Goal: Task Accomplishment & Management: Manage account settings

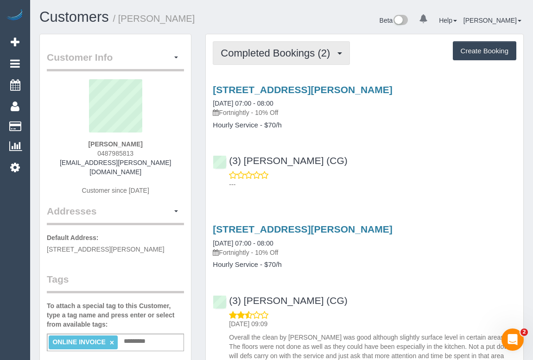
click at [258, 54] on span "Completed Bookings (2)" at bounding box center [278, 53] width 114 height 12
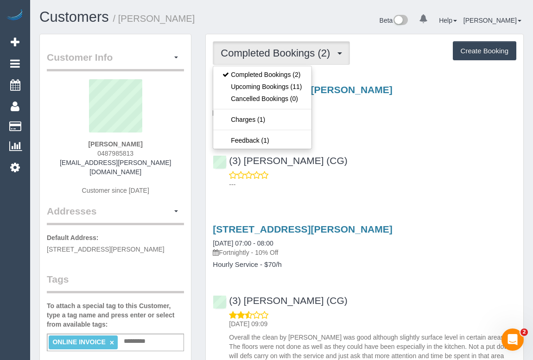
click at [400, 156] on div "(3) Ashish Patel (CG) ---" at bounding box center [365, 168] width 318 height 42
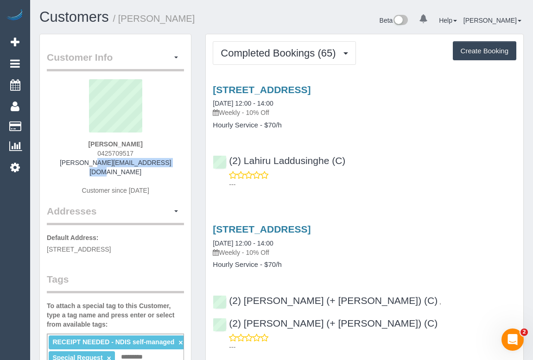
drag, startPoint x: 70, startPoint y: 162, endPoint x: 153, endPoint y: 172, distance: 83.5
click at [166, 163] on div "Rosie Jenes 0425709517 rosie.jenes@hotmail.com Customer since 2024" at bounding box center [115, 141] width 137 height 125
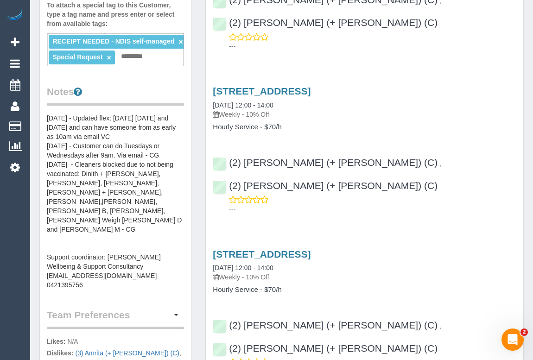
scroll to position [379, 0]
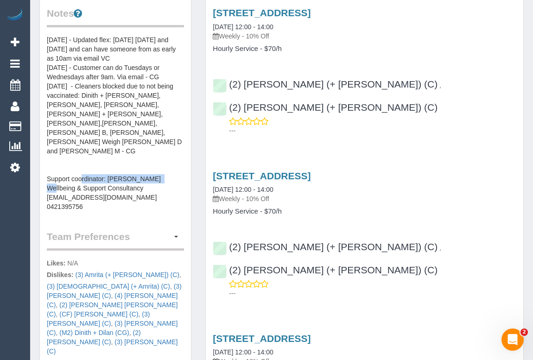
drag, startPoint x: 45, startPoint y: 159, endPoint x: 135, endPoint y: 159, distance: 89.9
click at [135, 159] on div "Customer Info Edit Contact Info Send Message Email Preferences Special Sales Ta…" at bounding box center [115, 97] width 151 height 884
copy pre "wendymsmith@outlook.com.au"
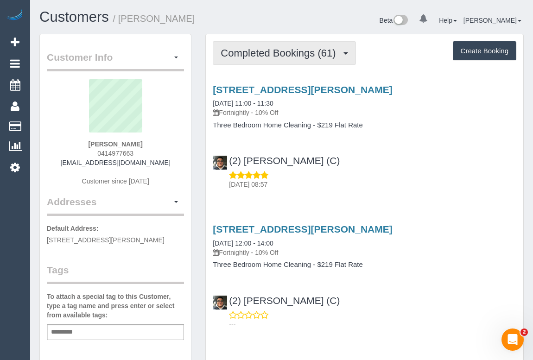
click at [282, 52] on span "Completed Bookings (61)" at bounding box center [281, 53] width 120 height 12
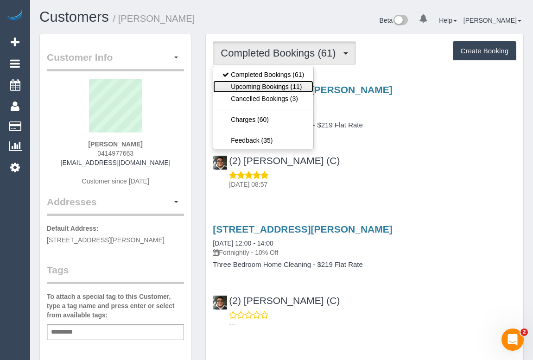
click at [259, 81] on link "Upcoming Bookings (11)" at bounding box center [263, 87] width 100 height 12
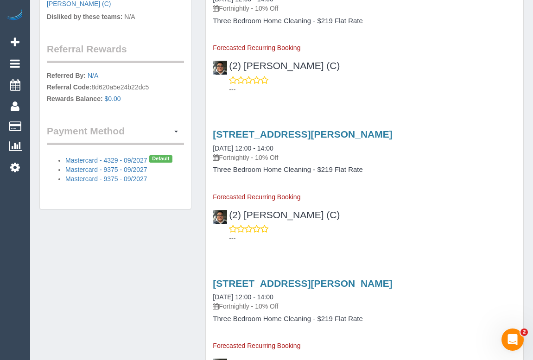
scroll to position [548, 0]
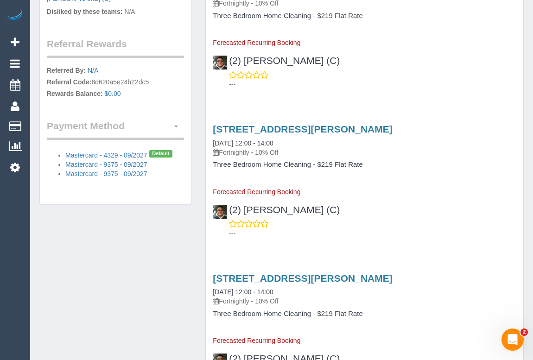
click at [175, 126] on span "button" at bounding box center [176, 127] width 4 height 2
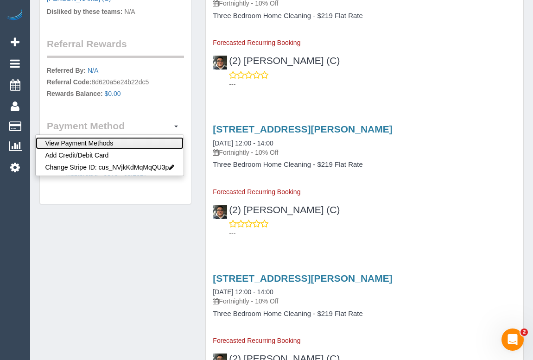
click at [94, 137] on link "View Payment Methods" at bounding box center [110, 143] width 148 height 12
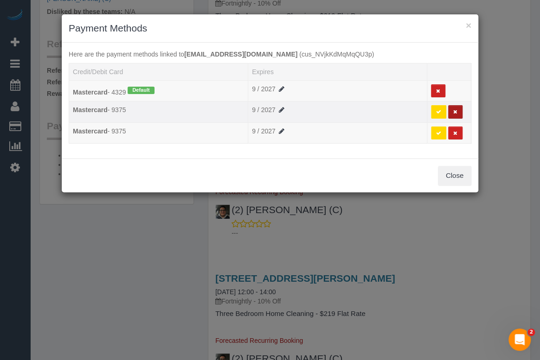
click at [458, 113] on button at bounding box center [455, 111] width 14 height 13
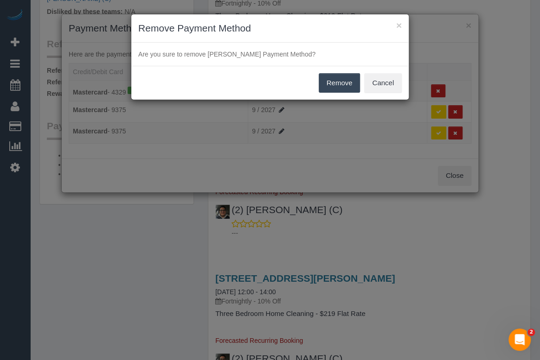
click at [347, 86] on button "Remove" at bounding box center [340, 82] width 42 height 19
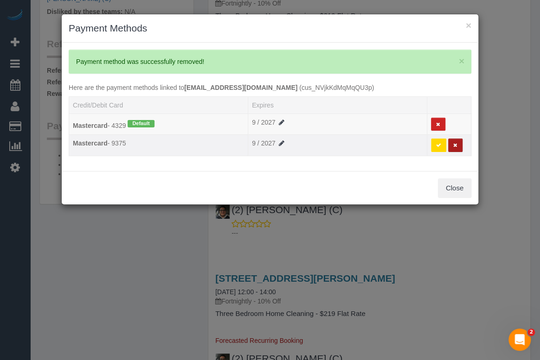
click at [454, 143] on icon at bounding box center [455, 145] width 4 height 5
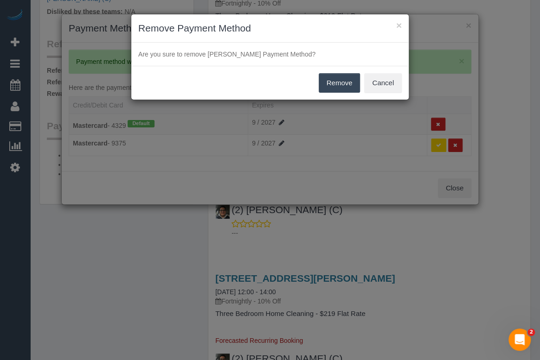
click at [331, 77] on button "Remove" at bounding box center [340, 82] width 42 height 19
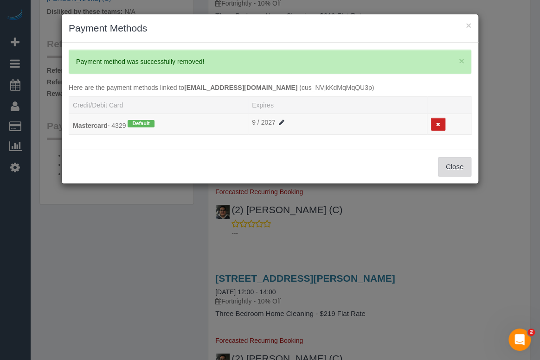
click at [457, 167] on button "Close" at bounding box center [454, 166] width 33 height 19
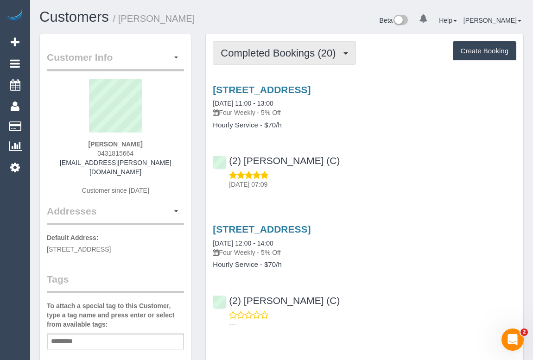
click at [249, 52] on span "Completed Bookings (20)" at bounding box center [281, 53] width 120 height 12
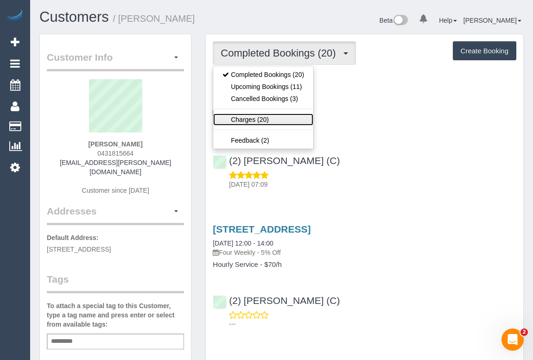
click at [241, 114] on link "Charges (20)" at bounding box center [263, 120] width 100 height 12
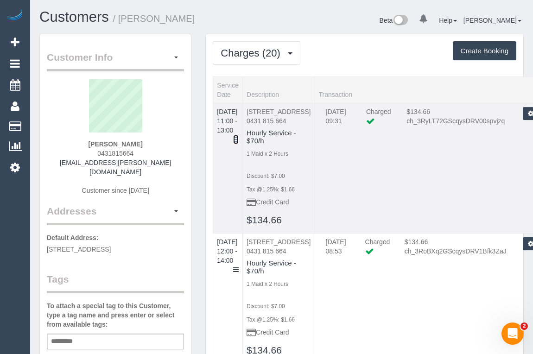
click at [239, 136] on icon at bounding box center [236, 139] width 6 height 6
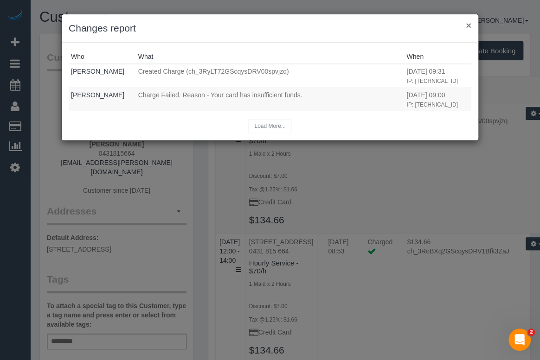
click at [468, 26] on button "×" at bounding box center [468, 25] width 6 height 10
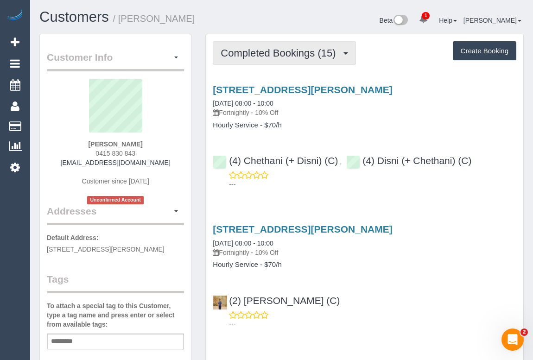
click at [293, 42] on button "Completed Bookings (15)" at bounding box center [284, 53] width 143 height 24
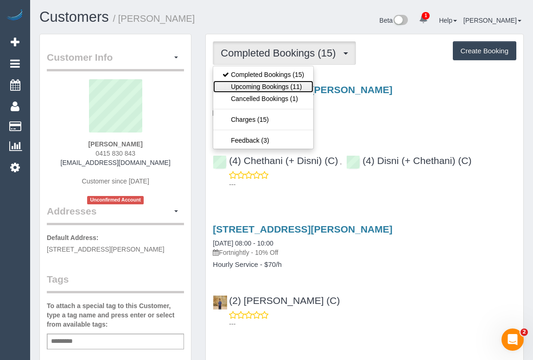
click at [276, 83] on link "Upcoming Bookings (11)" at bounding box center [263, 87] width 100 height 12
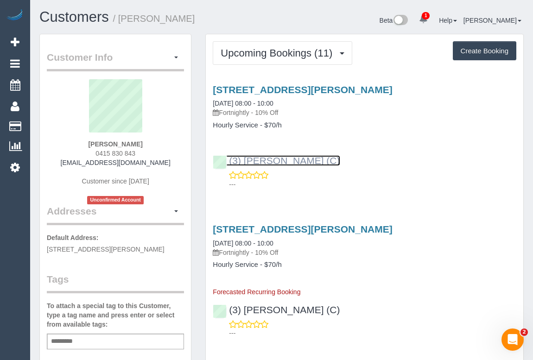
click at [314, 158] on link "(3) Manula Wimalasooriya (C)" at bounding box center [276, 160] width 127 height 11
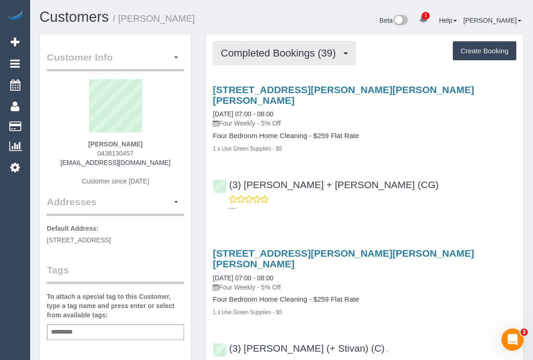
click at [254, 52] on span "Completed Bookings (39)" at bounding box center [281, 53] width 120 height 12
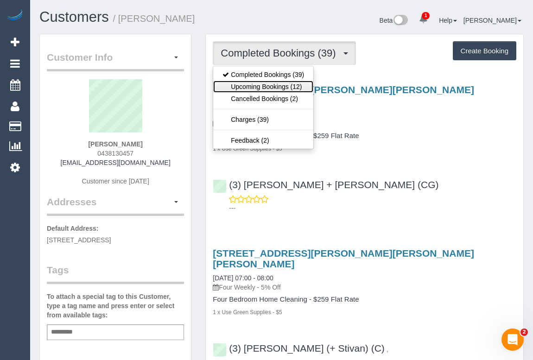
click at [250, 83] on link "Upcoming Bookings (12)" at bounding box center [263, 87] width 100 height 12
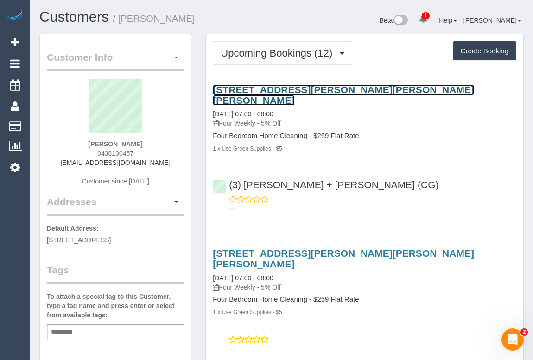
click at [285, 88] on link "[STREET_ADDRESS][PERSON_NAME][PERSON_NAME][PERSON_NAME]" at bounding box center [343, 94] width 261 height 21
click at [261, 86] on link "5 Vernon Street, Glen Iris, VIC 3146" at bounding box center [343, 94] width 261 height 21
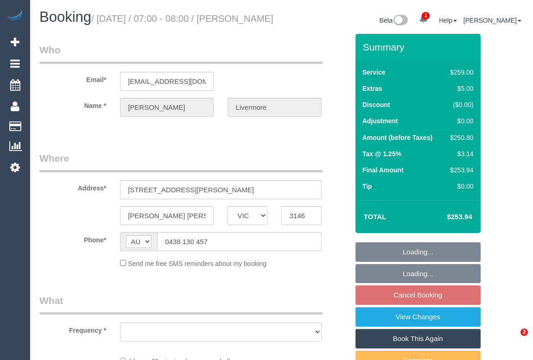
select select "VIC"
select select "string:stripe-pm_1LfGOe2GScqysDRVIqfWFOvY"
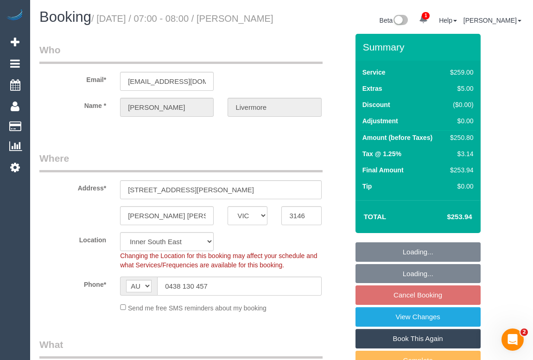
select select "object:548"
select select "number:27"
select select "number:14"
select select "number:19"
select select "number:22"
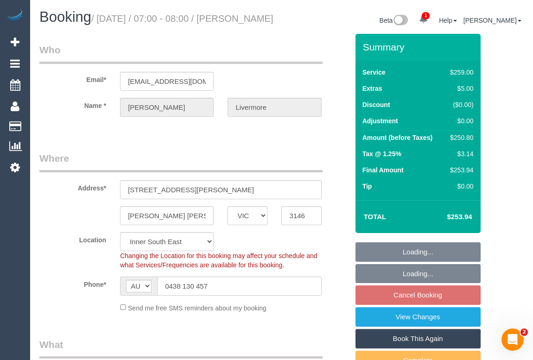
select select "number:34"
select select "number:26"
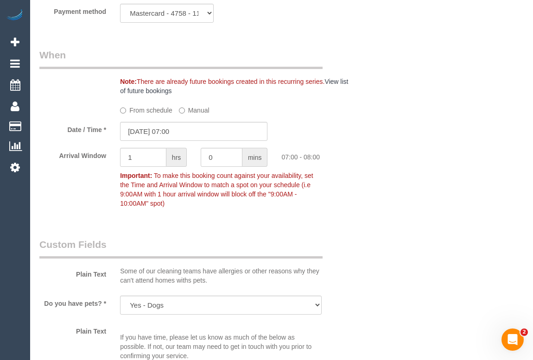
scroll to position [1053, 0]
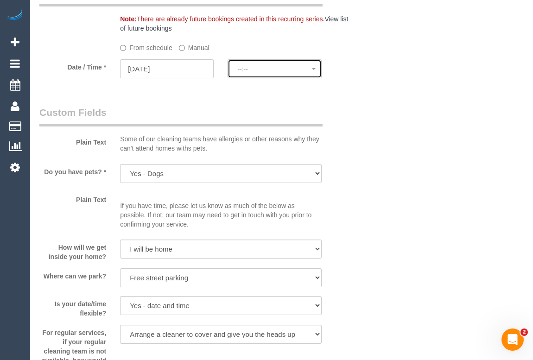
click at [262, 73] on span "--:--" at bounding box center [274, 68] width 74 height 7
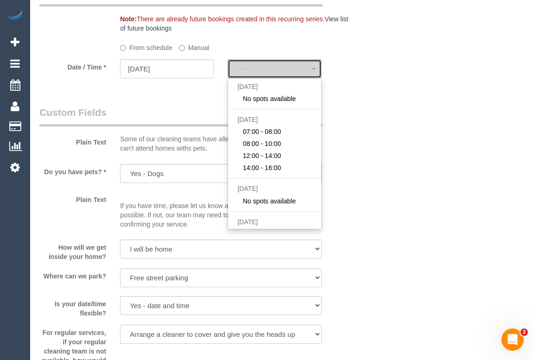
select select "spot9"
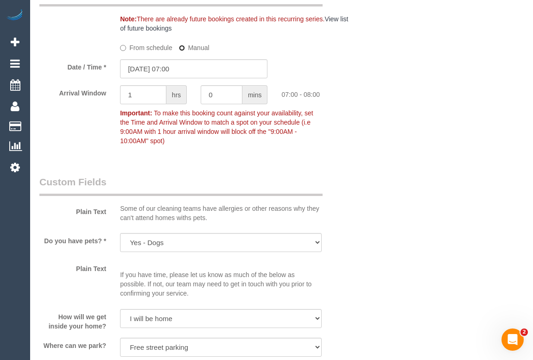
type input "25/08/2025 08:00"
click at [175, 78] on input "25/08/2025 08:00" at bounding box center [193, 68] width 147 height 19
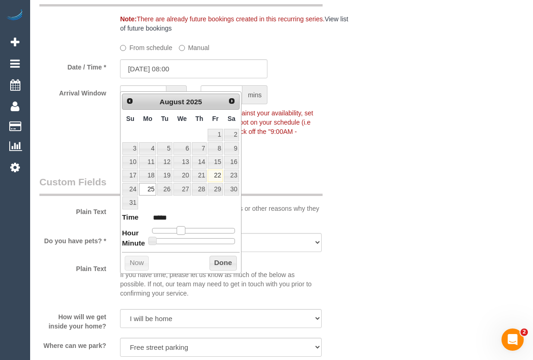
type input "25/08/2025 09:00"
type input "*****"
type input "25/08/2025 10:00"
type input "*****"
type input "25/08/2025 11:00"
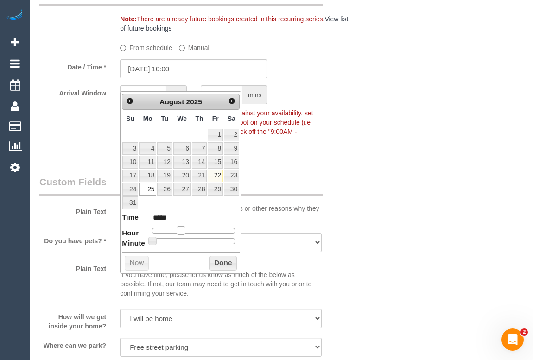
type input "*****"
type input "25/08/2025 12:00"
type input "*****"
drag, startPoint x: 183, startPoint y: 229, endPoint x: 197, endPoint y: 230, distance: 14.4
click at [197, 230] on span at bounding box center [195, 230] width 8 height 8
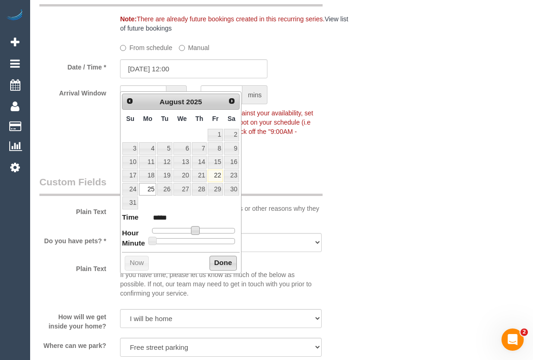
click at [215, 261] on button "Done" at bounding box center [223, 263] width 27 height 15
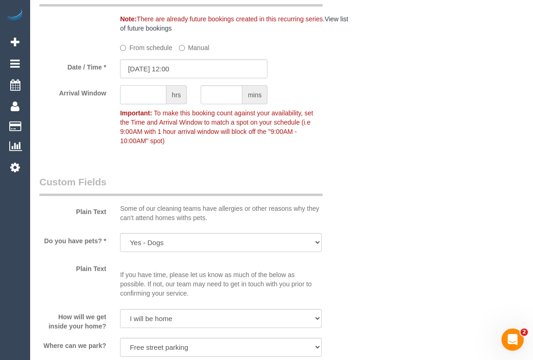
click at [140, 104] on input "text" at bounding box center [143, 94] width 46 height 19
type input "2"
click at [353, 198] on div "Plain Text Some of our cleaning teams have allergies or other reasons why they …" at bounding box center [193, 200] width 323 height 51
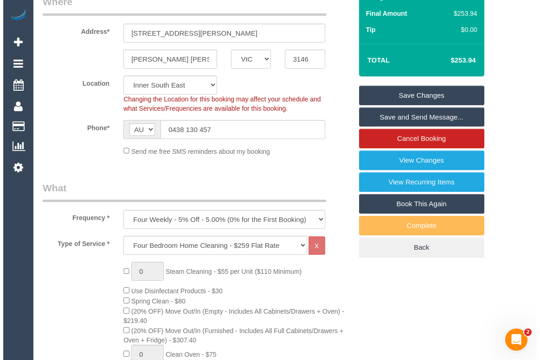
scroll to position [0, 0]
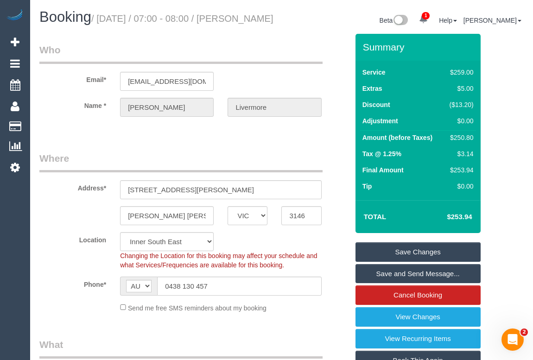
click at [408, 261] on link "Save Changes" at bounding box center [418, 251] width 125 height 19
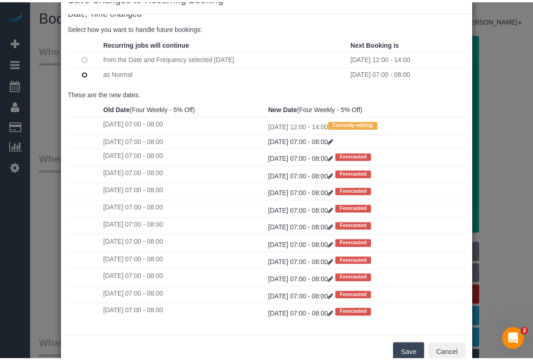
scroll to position [55, 0]
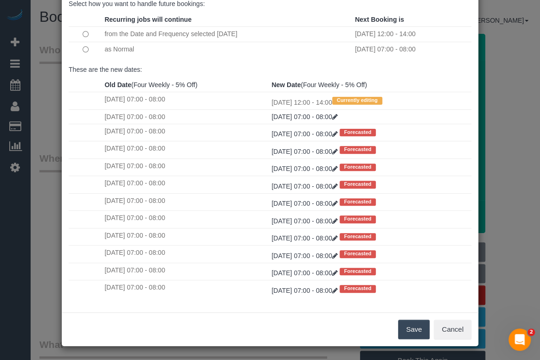
click at [416, 328] on button "Save" at bounding box center [414, 329] width 32 height 19
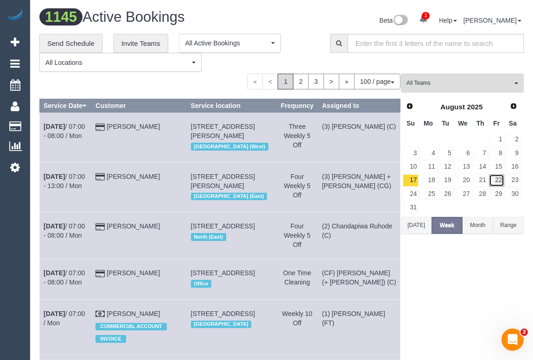
click at [496, 181] on link "22" at bounding box center [496, 180] width 15 height 13
drag, startPoint x: 440, startPoint y: 88, endPoint x: 442, endPoint y: 104, distance: 15.9
click at [440, 88] on button "All Teams" at bounding box center [462, 83] width 123 height 19
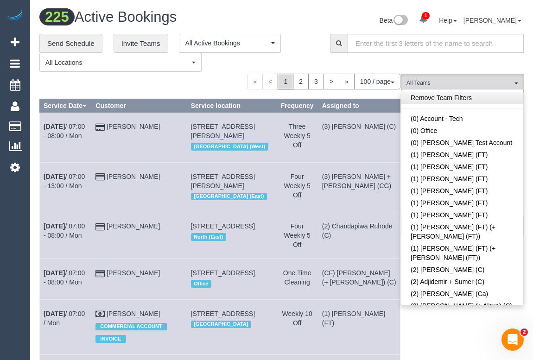
click at [454, 100] on link "Remove Team Filters" at bounding box center [463, 98] width 122 height 12
click at [302, 17] on div "Beta 1 Your Notifications You have 0 alerts × You have 1 to charge for 22/08/20…" at bounding box center [406, 21] width 249 height 25
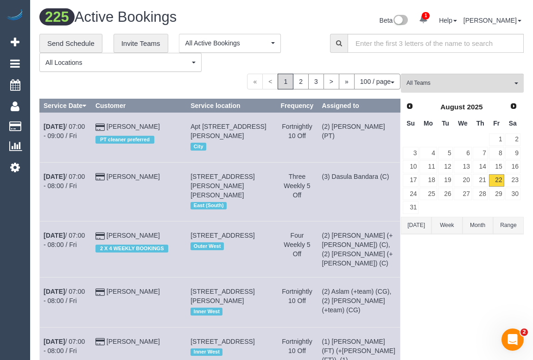
click at [291, 37] on div "**********" at bounding box center [237, 43] width 116 height 19
click at [429, 79] on span "All Teams" at bounding box center [460, 83] width 106 height 8
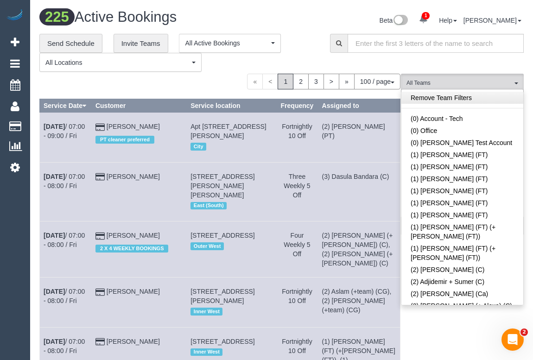
click at [442, 96] on link "Remove Team Filters" at bounding box center [463, 98] width 122 height 12
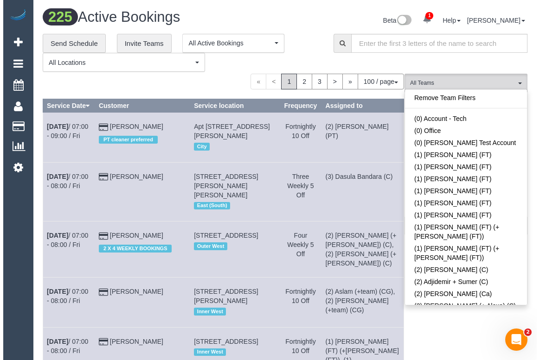
scroll to position [849, 0]
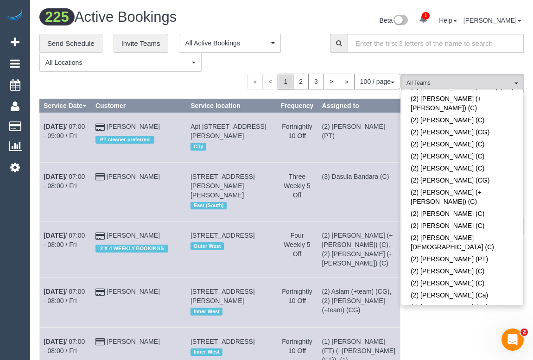
click at [446, 359] on link "(2) [PERSON_NAME] (Ca)" at bounding box center [463, 365] width 122 height 12
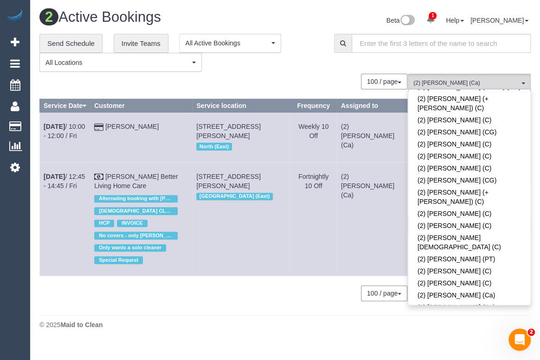
drag, startPoint x: 76, startPoint y: 186, endPoint x: 41, endPoint y: 179, distance: 36.0
click at [41, 179] on td "Aug 22nd / 12:45 - 14:45 / Fri" at bounding box center [65, 219] width 51 height 114
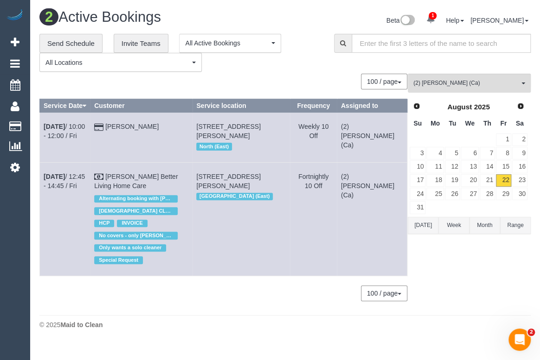
copy link "Aug 22nd / 12:45 - 14:45 / Fri"
drag, startPoint x: 188, startPoint y: 187, endPoint x: 44, endPoint y: 177, distance: 144.5
click at [44, 177] on tr "Aug 22nd / 12:45 - 14:45 / Fri Mr Chinniah Ragunathan Better Living Home Care A…" at bounding box center [223, 219] width 367 height 114
copy tr "Aug 22nd / 12:45 - 14:45 / Fri Mr Chinniah Ragunathan Better Living Home Care"
click at [454, 80] on span "(2) Suzi Belas (Ca)" at bounding box center [466, 83] width 106 height 8
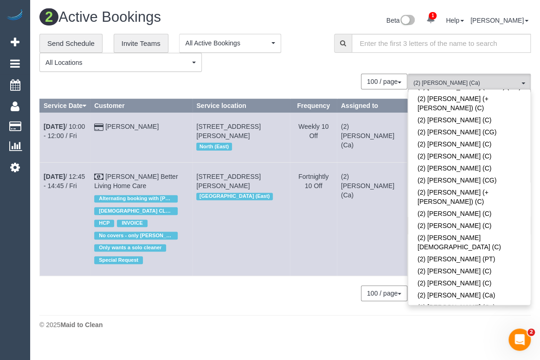
click at [267, 70] on div "**********" at bounding box center [179, 53] width 280 height 38
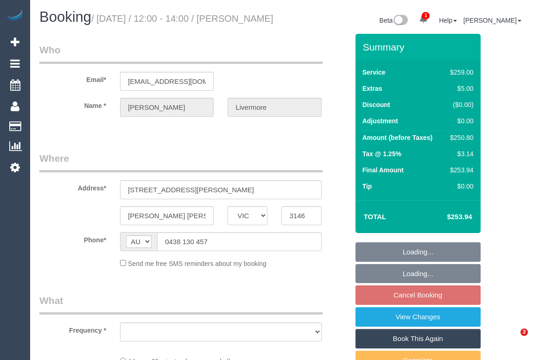
select select "VIC"
select select "object:539"
select select "string:stripe-pm_1LfGOe2GScqysDRVIqfWFOvY"
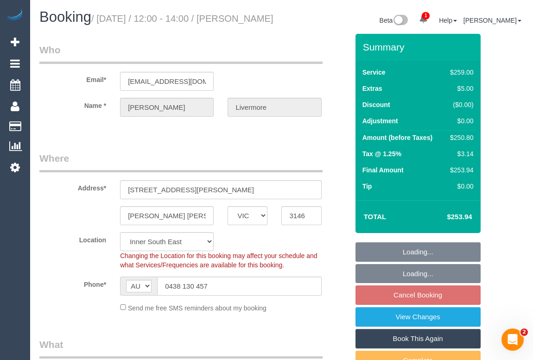
select select "object:690"
select select "number:27"
select select "number:14"
select select "number:19"
select select "number:22"
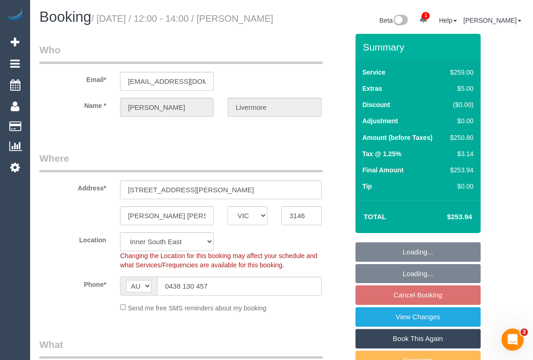
select select "number:34"
select select "number:26"
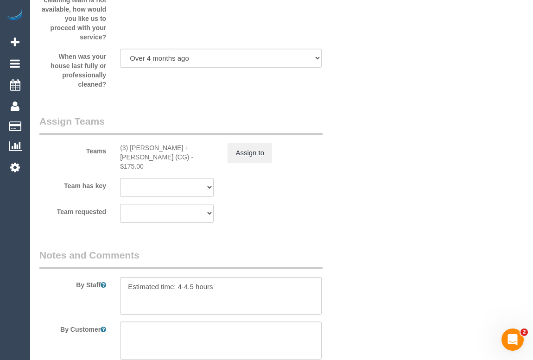
scroll to position [1475, 0]
click at [250, 162] on button "Assign to" at bounding box center [250, 152] width 45 height 19
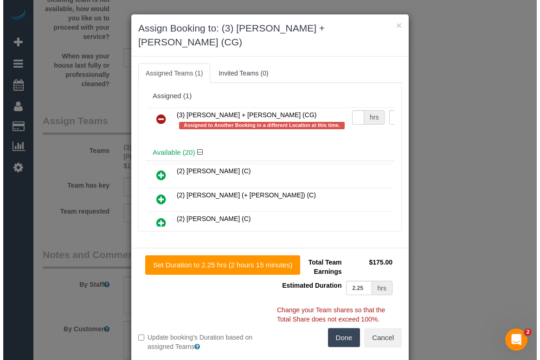
scroll to position [1466, 0]
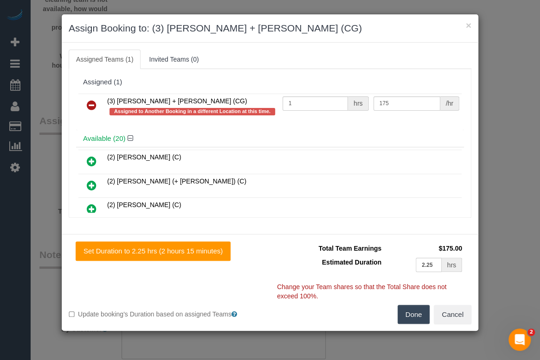
drag, startPoint x: 111, startPoint y: 100, endPoint x: 190, endPoint y: 96, distance: 78.9
click at [190, 96] on td "(3) Bansari + Bhavesh (CG) Assigned to Another Booking in a different Location …" at bounding box center [192, 107] width 175 height 26
copy span "(3) Bansari + Bhavesh (CG)"
click at [93, 102] on icon at bounding box center [92, 105] width 10 height 11
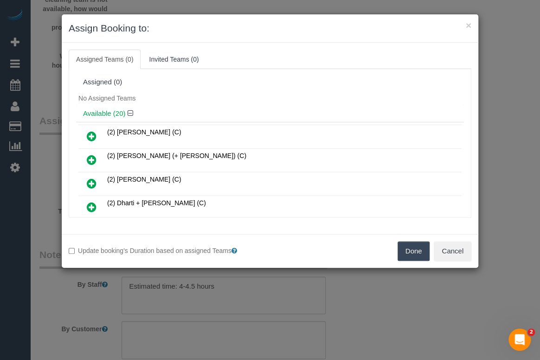
click at [408, 250] on button "Done" at bounding box center [413, 251] width 32 height 19
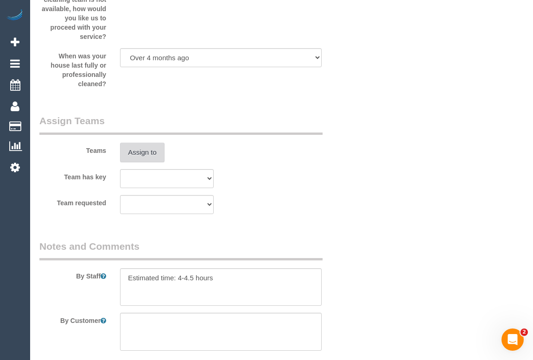
scroll to position [1647, 0]
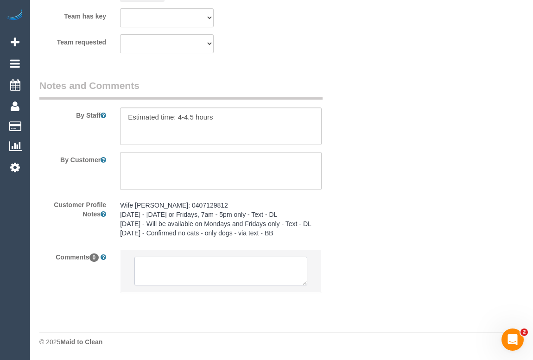
click at [180, 268] on textarea at bounding box center [220, 271] width 172 height 29
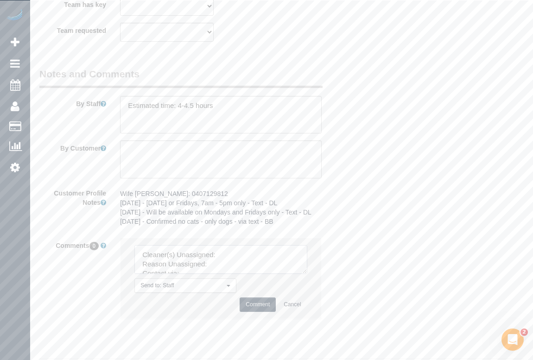
click at [227, 271] on textarea at bounding box center [220, 259] width 172 height 29
paste textarea "(3) Bansari + Bhavesh (CG)"
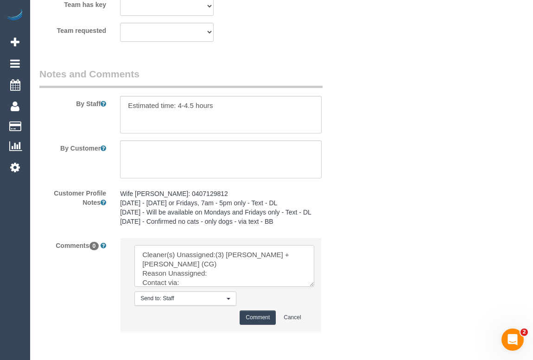
drag, startPoint x: 306, startPoint y: 281, endPoint x: 334, endPoint y: 317, distance: 44.9
click at [314, 287] on textarea at bounding box center [224, 266] width 180 height 42
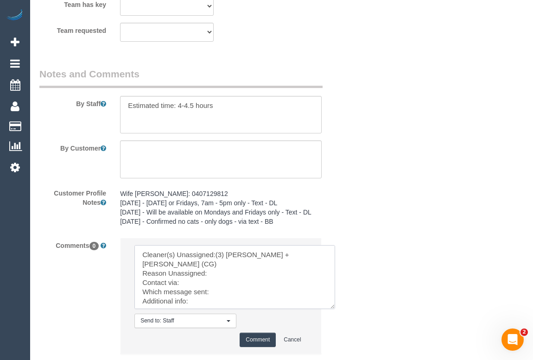
click at [219, 273] on textarea at bounding box center [234, 277] width 201 height 64
type textarea "Cleaner(s) Unassigned:(3) Bansari + Bhavesh (CG) Reason Unassigned: rescheduled…"
click at [261, 347] on button "Comment" at bounding box center [258, 340] width 36 height 14
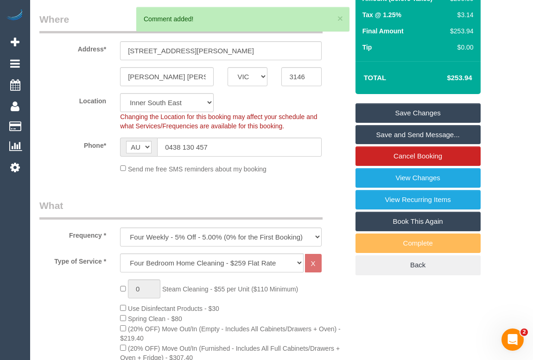
scroll to position [0, 0]
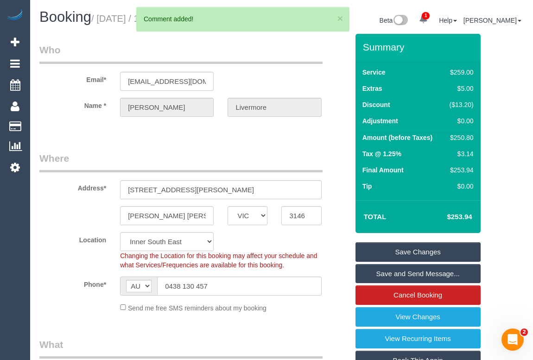
click at [395, 260] on link "Save Changes" at bounding box center [418, 251] width 125 height 19
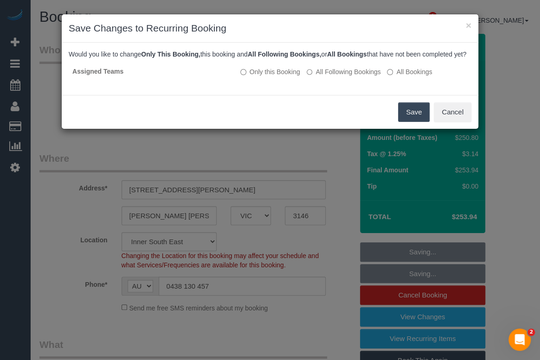
click at [410, 121] on button "Save" at bounding box center [414, 111] width 32 height 19
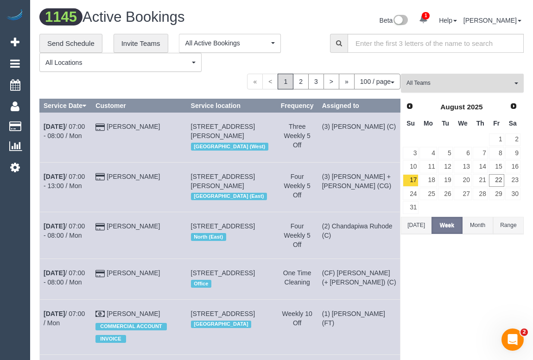
drag, startPoint x: 438, startPoint y: 86, endPoint x: 439, endPoint y: 92, distance: 5.6
click at [438, 86] on span "All Teams" at bounding box center [460, 83] width 106 height 8
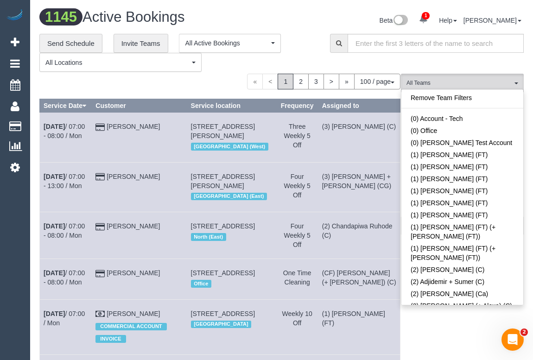
click at [312, 45] on div "**********" at bounding box center [177, 53] width 277 height 38
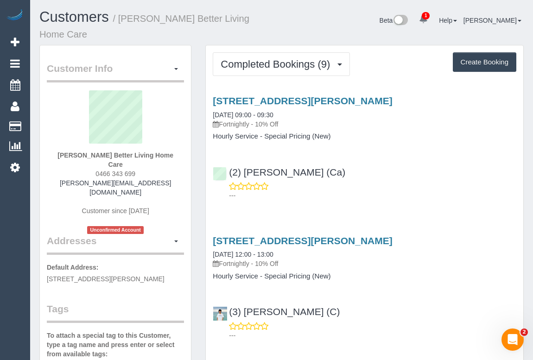
click at [412, 184] on div "---" at bounding box center [365, 191] width 304 height 19
click at [376, 27] on div "Beta 1 Your Notifications You have 0 alerts × You have 1 to charge for 22/08/20…" at bounding box center [406, 21] width 249 height 25
drag, startPoint x: 92, startPoint y: 175, endPoint x: 162, endPoint y: 175, distance: 70.0
click at [162, 175] on div "Mr Chinniah Ragunathan Better Living Home Care 0466 343 699 chinniah.betterlivi…" at bounding box center [115, 162] width 137 height 144
copy span "0466 343 699"
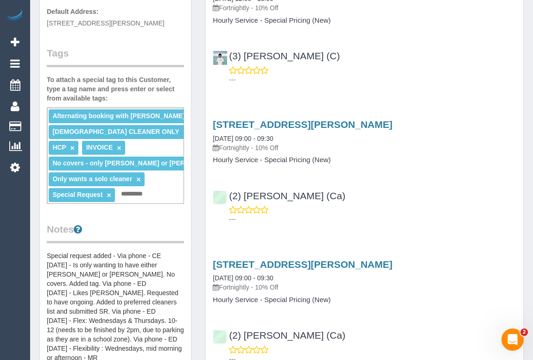
scroll to position [126, 0]
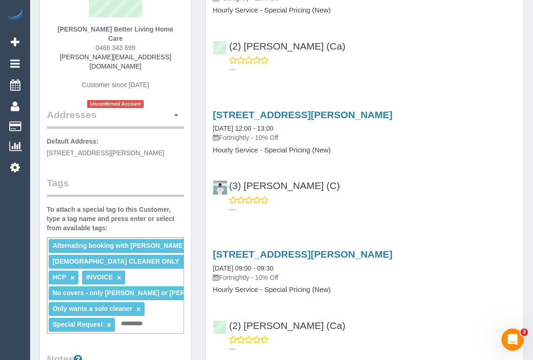
click at [359, 25] on div "6 Cantala Avenue, Rosanna, VIC 3084 05/08/2025 09:00 - 09:30 Fortnightly - 10% …" at bounding box center [365, 20] width 318 height 117
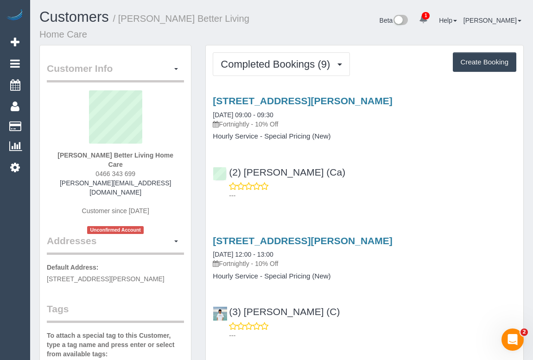
drag, startPoint x: 92, startPoint y: 172, endPoint x: 144, endPoint y: 171, distance: 51.5
click at [144, 171] on div "Mr Chinniah Ragunathan Better Living Home Care 0466 343 699 chinniah.betterlivi…" at bounding box center [115, 162] width 137 height 144
copy span "0466 343 699"
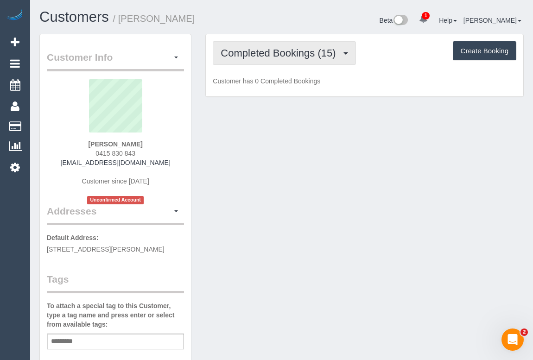
click at [292, 57] on span "Completed Bookings (15)" at bounding box center [281, 53] width 120 height 12
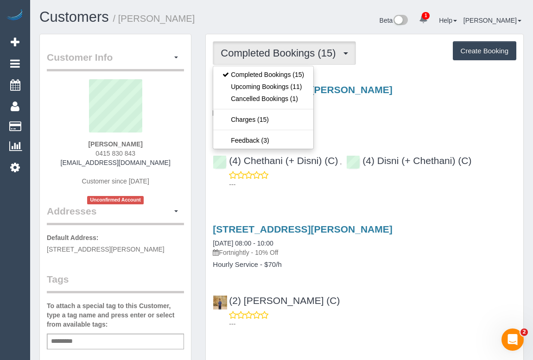
click at [386, 114] on p "Fortnightly - 10% Off" at bounding box center [365, 112] width 304 height 9
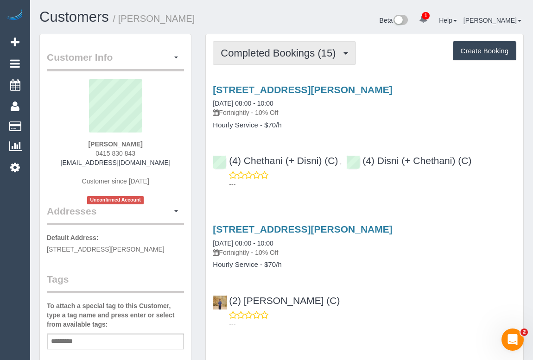
click at [297, 54] on span "Completed Bookings (15)" at bounding box center [281, 53] width 120 height 12
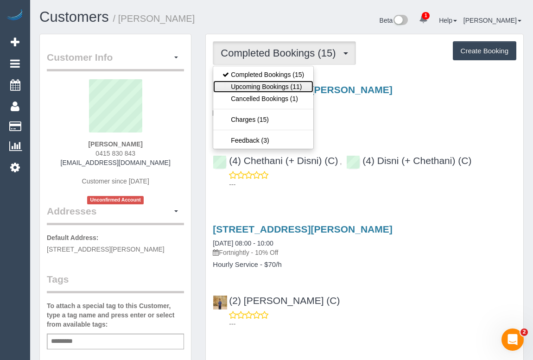
click at [285, 86] on link "Upcoming Bookings (11)" at bounding box center [263, 87] width 100 height 12
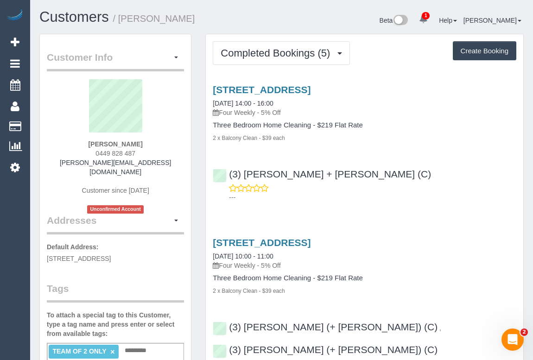
drag, startPoint x: 72, startPoint y: 159, endPoint x: 197, endPoint y: 166, distance: 124.9
copy div "[PERSON_NAME][EMAIL_ADDRESS][DOMAIN_NAME] Customer since [DATE] Unconfirmed Acc…"
click at [170, 170] on div "[PERSON_NAME] 0449 828 487 [PERSON_NAME][EMAIL_ADDRESS][DOMAIN_NAME] Customer s…" at bounding box center [115, 146] width 137 height 134
drag, startPoint x: 150, startPoint y: 165, endPoint x: 75, endPoint y: 166, distance: 75.6
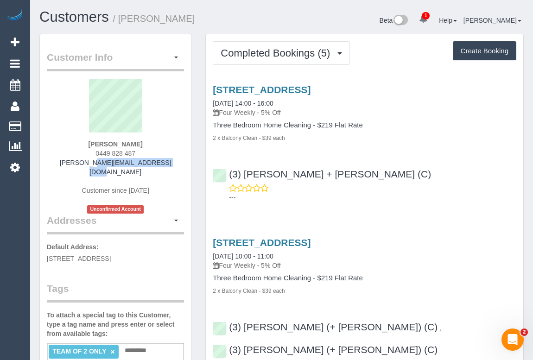
click at [75, 166] on div "[PERSON_NAME] 0449 828 487 [PERSON_NAME][EMAIL_ADDRESS][DOMAIN_NAME] Customer s…" at bounding box center [115, 146] width 137 height 134
copy link "[PERSON_NAME][EMAIL_ADDRESS][DOMAIN_NAME]"
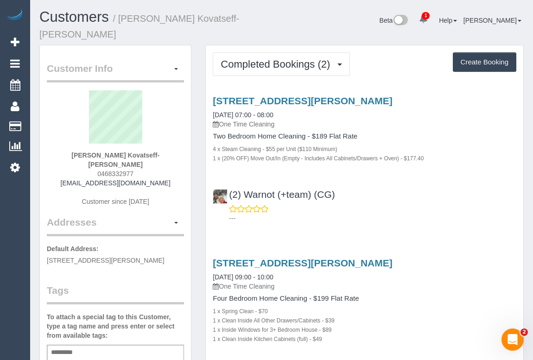
drag, startPoint x: 64, startPoint y: 161, endPoint x: 174, endPoint y: 160, distance: 110.8
click at [174, 160] on div "[PERSON_NAME] Kovatseff-[PERSON_NAME] 0468332977 [EMAIL_ADDRESS][DOMAIN_NAME] C…" at bounding box center [115, 152] width 137 height 125
copy link "[EMAIL_ADDRESS][DOMAIN_NAME]"
click at [232, 23] on h1 "Customers / [PERSON_NAME] Kovatseff-[PERSON_NAME]" at bounding box center [157, 25] width 236 height 32
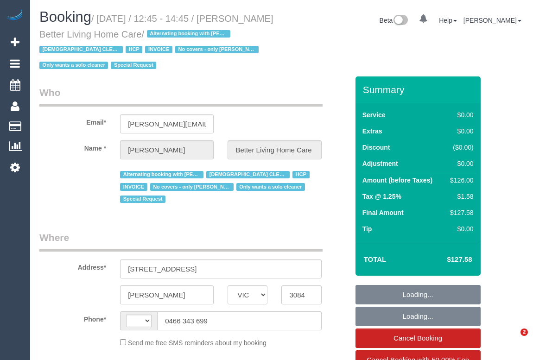
select select "VIC"
select select "object:365"
select select "number:28"
select select "number:14"
select select "number:19"
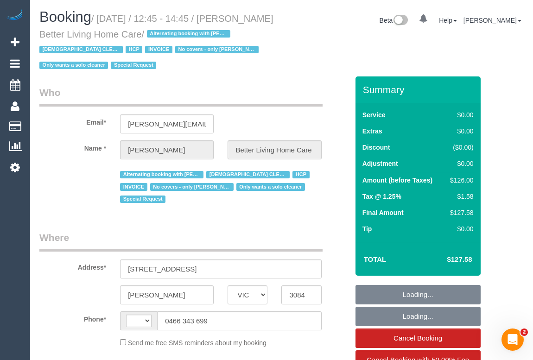
select select "number:25"
select select "number:35"
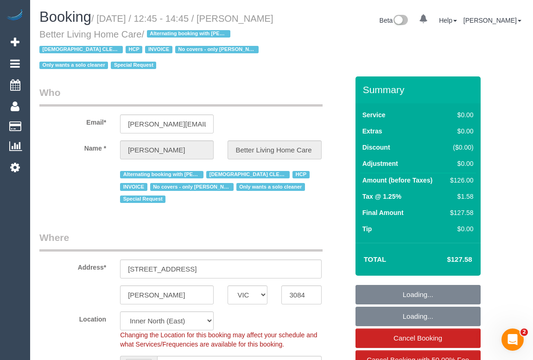
select select "object:884"
select select "string:AU"
select select "120"
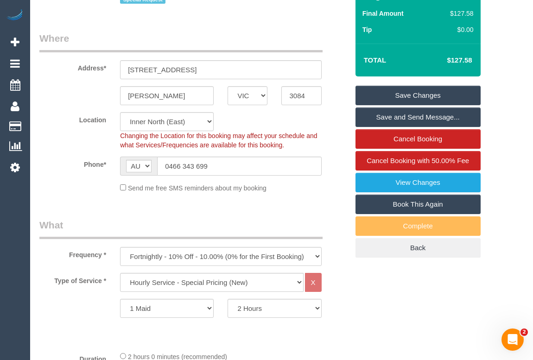
scroll to position [210, 0]
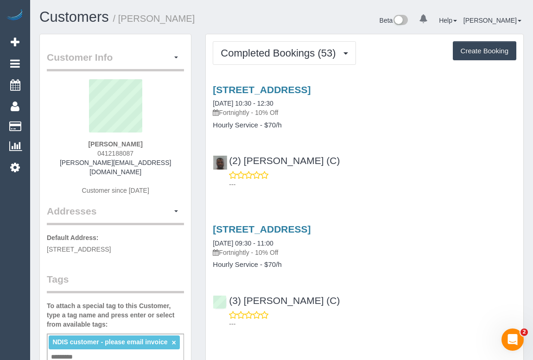
click at [409, 145] on div "[STREET_ADDRESS] [DATE] 10:30 - 12:30 Fortnightly - 10% Off Hourly Service - $7…" at bounding box center [365, 134] width 318 height 117
drag, startPoint x: 93, startPoint y: 151, endPoint x: 147, endPoint y: 151, distance: 53.8
click at [147, 151] on div "[PERSON_NAME] 0412188087 [PERSON_NAME][EMAIL_ADDRESS][DOMAIN_NAME] Customer sin…" at bounding box center [115, 141] width 137 height 125
copy span "0412188087"
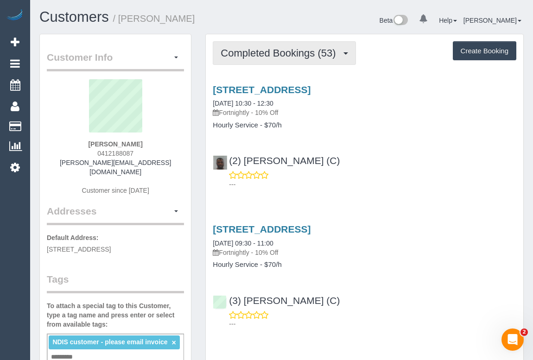
drag, startPoint x: 247, startPoint y: 56, endPoint x: 243, endPoint y: 69, distance: 14.1
click at [247, 56] on span "Completed Bookings (53)" at bounding box center [281, 53] width 120 height 12
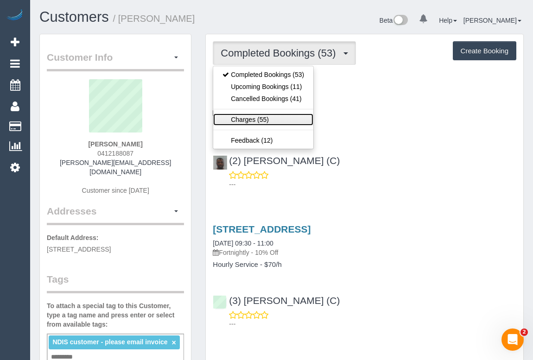
click at [243, 117] on link "Charges (55)" at bounding box center [263, 120] width 100 height 12
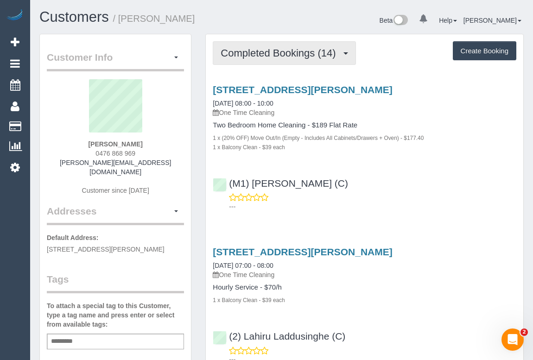
click at [305, 57] on span "Completed Bookings (14)" at bounding box center [281, 53] width 120 height 12
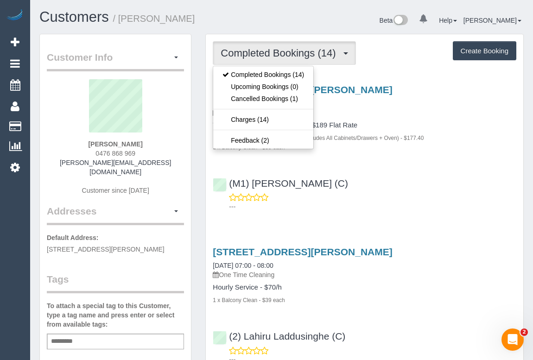
click at [383, 184] on div "(M1) [PERSON_NAME] (C) ---" at bounding box center [365, 191] width 318 height 42
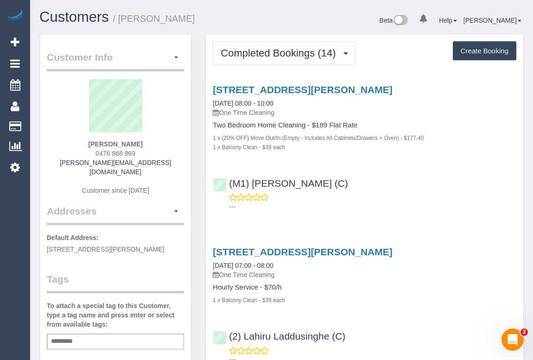
click at [434, 210] on p "---" at bounding box center [372, 206] width 287 height 9
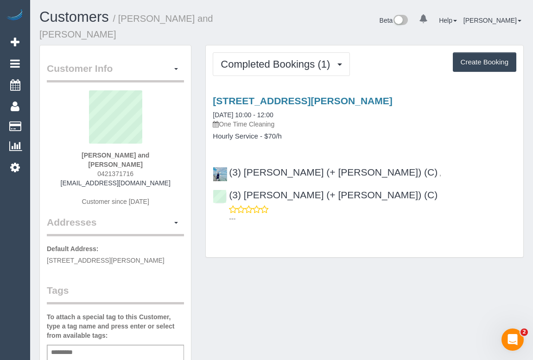
click at [275, 254] on div "Customer Info Edit Contact Info Send Message Email Preferences Special Sales Ta…" at bounding box center [281, 360] width 498 height 631
click at [406, 120] on p "One Time Cleaning" at bounding box center [365, 124] width 304 height 9
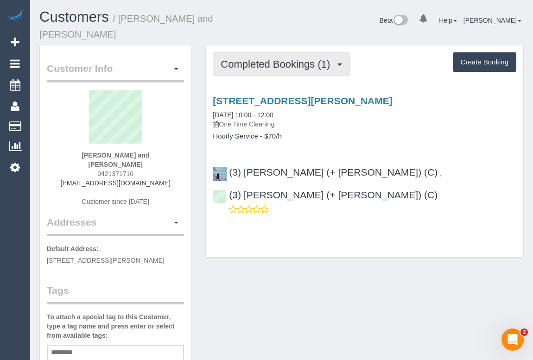
click at [316, 60] on button "Completed Bookings (1)" at bounding box center [281, 64] width 137 height 24
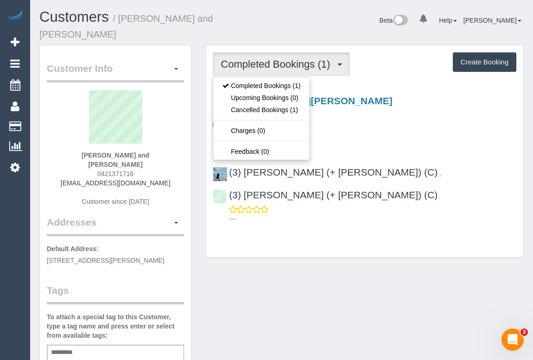
click at [431, 106] on div "[STREET_ADDRESS][PERSON_NAME] [DATE] 10:00 - 12:00 One Time Cleaning" at bounding box center [365, 112] width 304 height 33
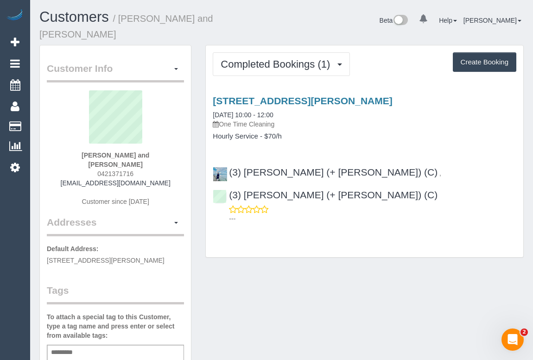
click at [308, 273] on div "Customer Info Edit Contact Info Send Message Email Preferences Special Sales Ta…" at bounding box center [281, 360] width 498 height 631
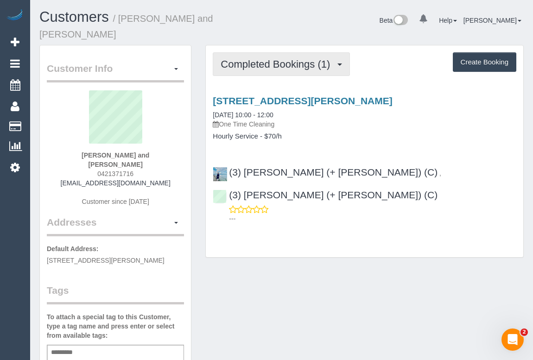
click at [236, 58] on span "Completed Bookings (1)" at bounding box center [278, 64] width 114 height 12
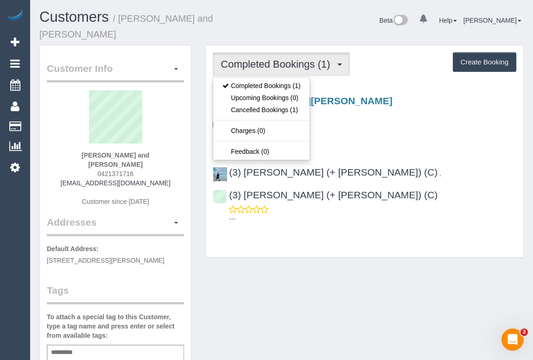
click at [313, 266] on div "Customer Info Edit Contact Info Send Message Email Preferences Special Sales Ta…" at bounding box center [281, 360] width 498 height 631
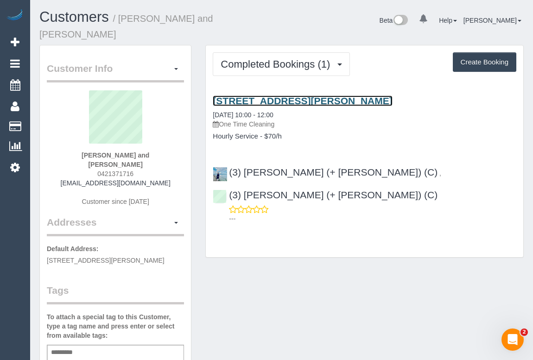
click at [299, 96] on link "[STREET_ADDRESS][PERSON_NAME]" at bounding box center [302, 101] width 179 height 11
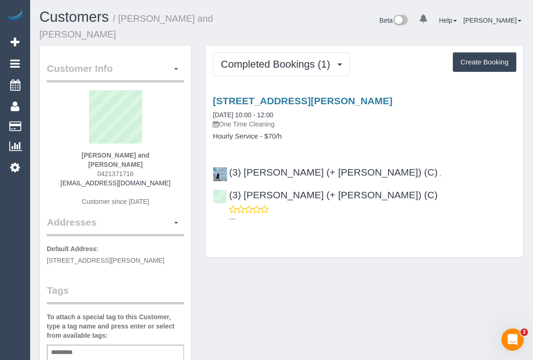
drag, startPoint x: 298, startPoint y: 281, endPoint x: 290, endPoint y: 171, distance: 111.1
click at [298, 276] on div "Customer Info Edit Contact Info Send Message Email Preferences Special Sales Ta…" at bounding box center [281, 360] width 498 height 631
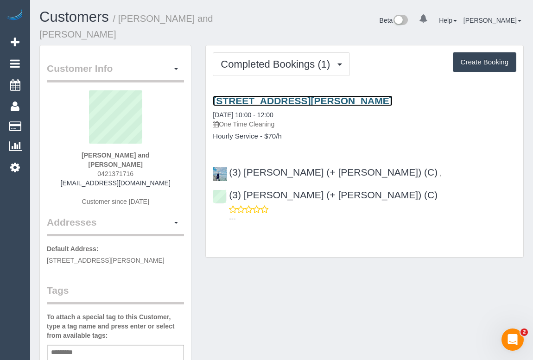
click at [297, 96] on link "[STREET_ADDRESS][PERSON_NAME]" at bounding box center [302, 101] width 179 height 11
click at [283, 96] on link "[STREET_ADDRESS][PERSON_NAME]" at bounding box center [302, 101] width 179 height 11
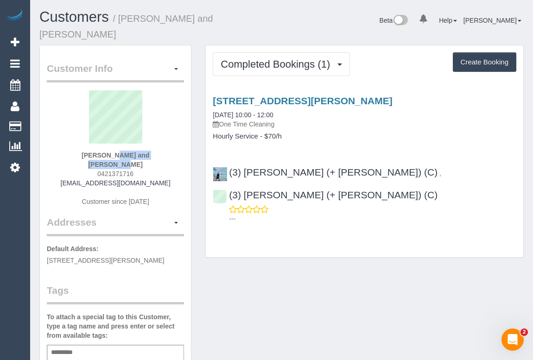
drag, startPoint x: 81, startPoint y: 144, endPoint x: 155, endPoint y: 145, distance: 73.7
click at [155, 145] on div "[PERSON_NAME] and [PERSON_NAME] 0421371716 [EMAIL_ADDRESS][DOMAIN_NAME] Custome…" at bounding box center [115, 152] width 137 height 125
copy strong "[PERSON_NAME] and [PERSON_NAME]"
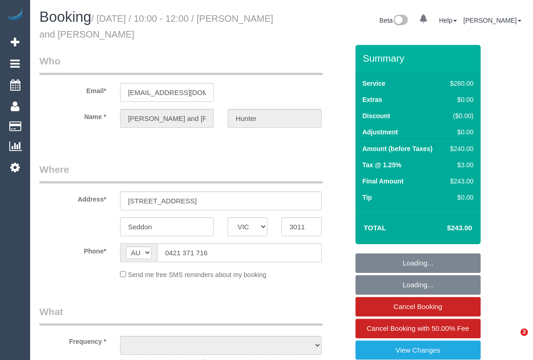
select select "VIC"
select select "object:543"
select select "number:27"
select select "number:14"
select select "number:19"
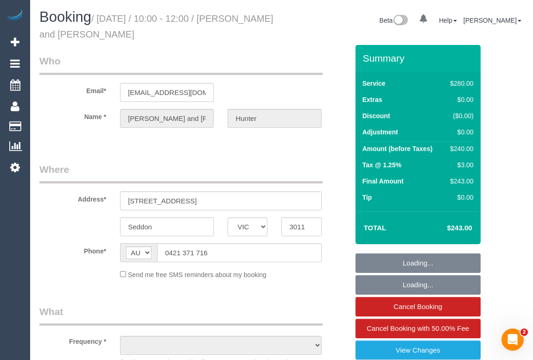
select select "number:23"
select select "number:13"
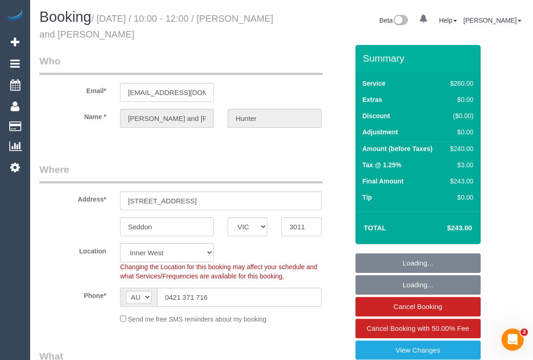
select select "string:stripe-pm_1Rqacg2GScqysDRVJaBKVweg"
select select "object:694"
select select "2"
select select "spot1"
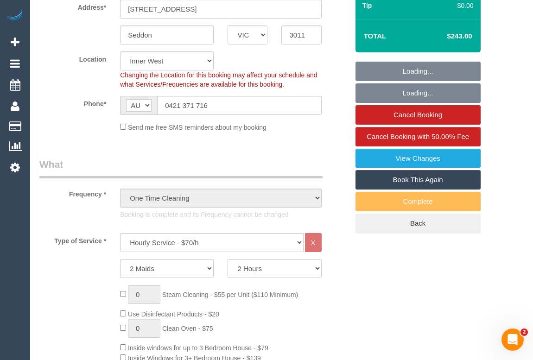
scroll to position [210, 0]
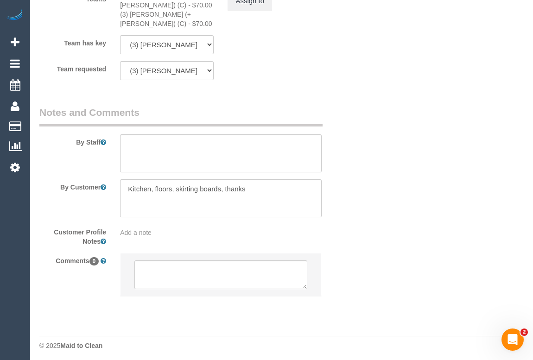
scroll to position [1539, 0]
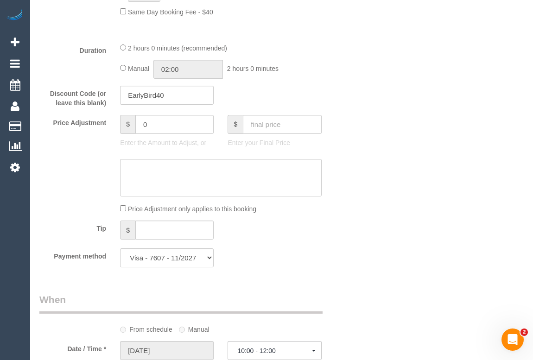
scroll to position [654, 0]
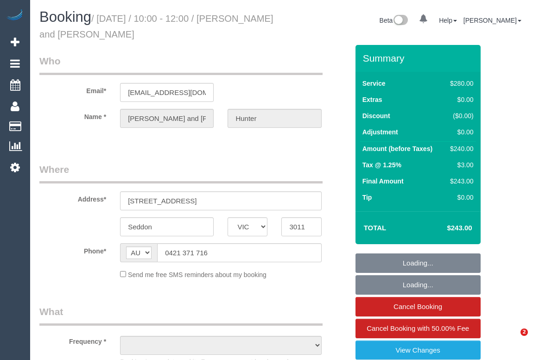
select select "VIC"
select select "string:stripe-pm_1Rqacg2GScqysDRVJaBKVweg"
select select "number:27"
select select "number:14"
select select "number:19"
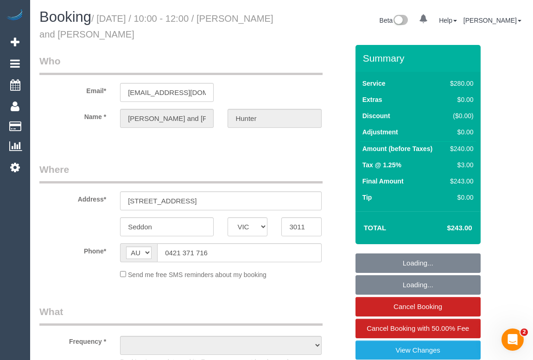
select select "number:23"
select select "number:13"
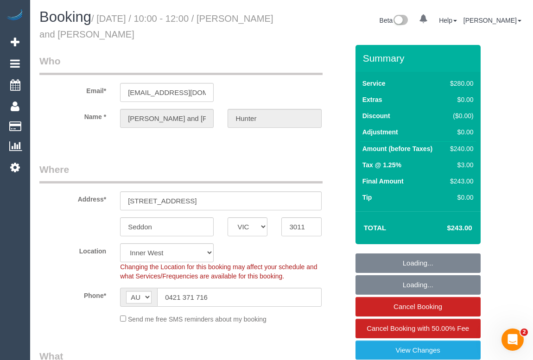
select select "object:853"
select select "2"
select select "object:1575"
select select "spot1"
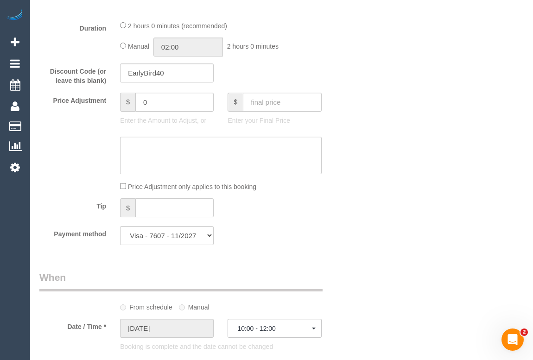
scroll to position [674, 0]
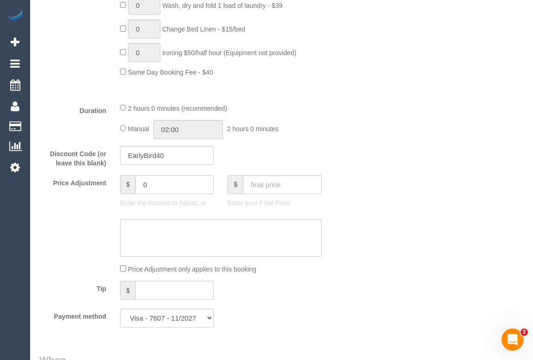
drag, startPoint x: 166, startPoint y: 185, endPoint x: 102, endPoint y: 196, distance: 63.9
click at [102, 196] on div "Price Adjustment $ 0 Enter the Amount to Adjust, or $ Enter your Final Price" at bounding box center [193, 193] width 323 height 37
type input "-20"
click at [297, 270] on div "Price Adjustment only applies to this booking" at bounding box center [220, 269] width 215 height 10
click at [177, 239] on textarea at bounding box center [220, 238] width 201 height 38
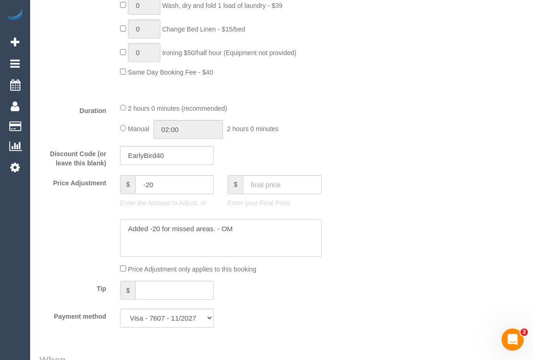
type textarea "Added -20 for missed areas. - OM"
drag, startPoint x: 402, startPoint y: 206, endPoint x: 406, endPoint y: 197, distance: 10.4
click at [402, 205] on div "Who Email* jeanhunter@iinet.net.au Name * Jean and Ian Hunter Where Address* 7 …" at bounding box center [281, 282] width 484 height 1823
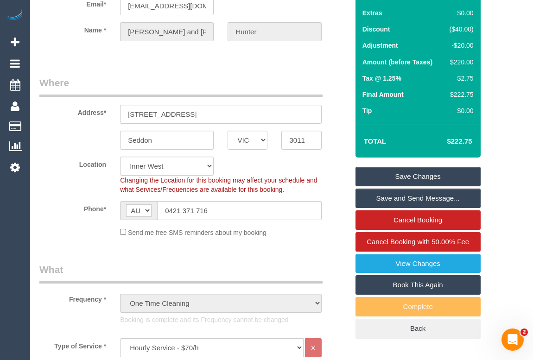
scroll to position [84, 0]
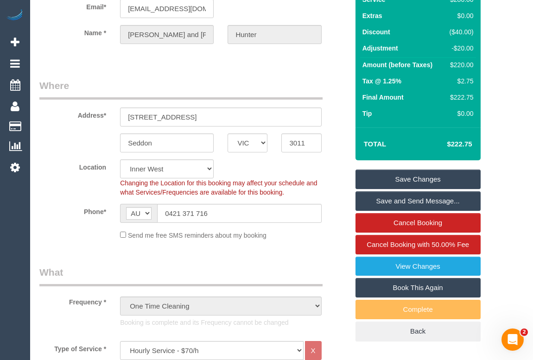
click at [415, 171] on link "Save Changes" at bounding box center [418, 179] width 125 height 19
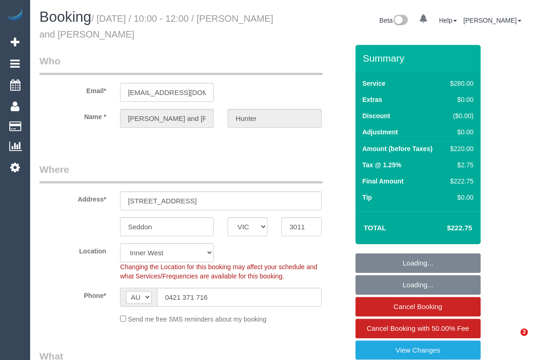
select select "VIC"
select select "string:stripe-pm_1Rqacg2GScqysDRVJaBKVweg"
select select "number:27"
select select "number:14"
select select "number:19"
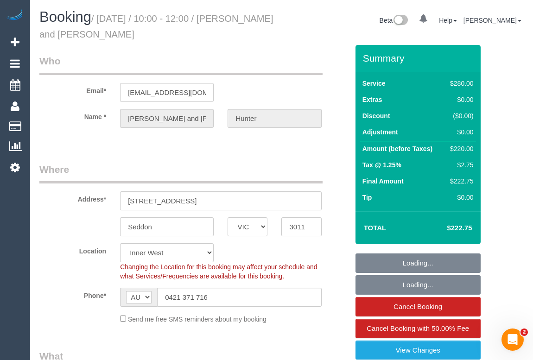
select select "number:23"
select select "number:13"
select select "object:694"
select select "2"
select select "spot1"
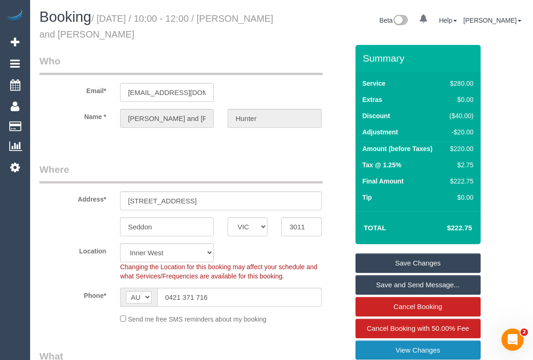
click at [430, 345] on link "View Changes" at bounding box center [418, 350] width 125 height 19
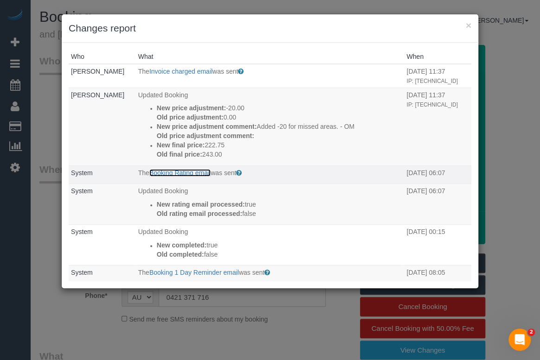
click at [187, 176] on link "Booking Rating email" at bounding box center [179, 172] width 61 height 7
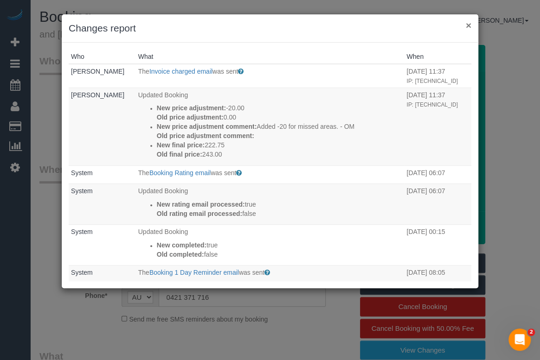
click at [469, 25] on button "×" at bounding box center [468, 25] width 6 height 10
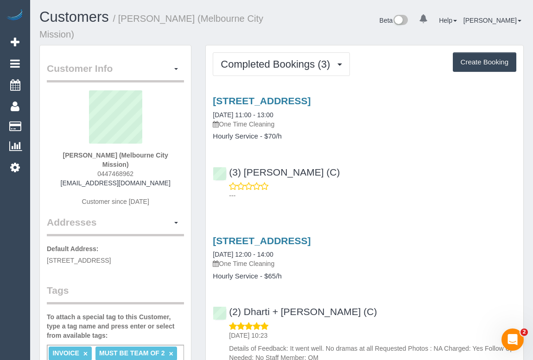
scroll to position [253, 0]
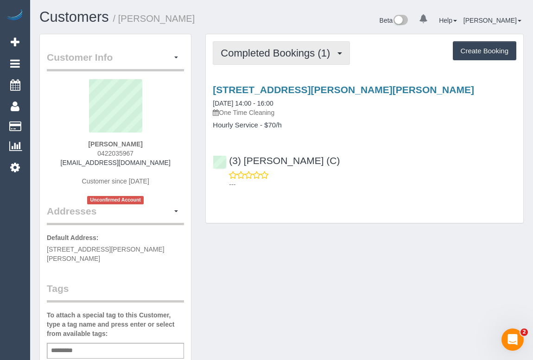
click at [293, 49] on span "Completed Bookings (1)" at bounding box center [278, 53] width 114 height 12
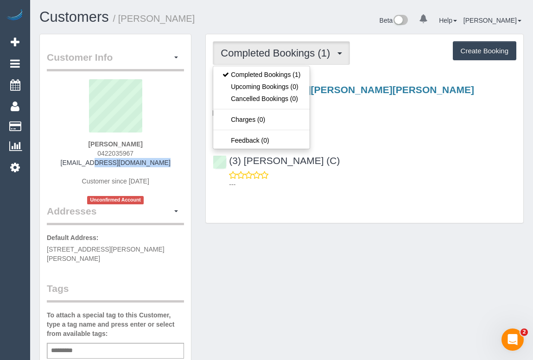
drag, startPoint x: 72, startPoint y: 166, endPoint x: 164, endPoint y: 166, distance: 91.8
click at [164, 166] on div "[PERSON_NAME] 0422035967 [EMAIL_ADDRESS][DOMAIN_NAME] Customer since [DATE] Unc…" at bounding box center [115, 141] width 137 height 125
copy link "[EMAIL_ADDRESS][DOMAIN_NAME]"
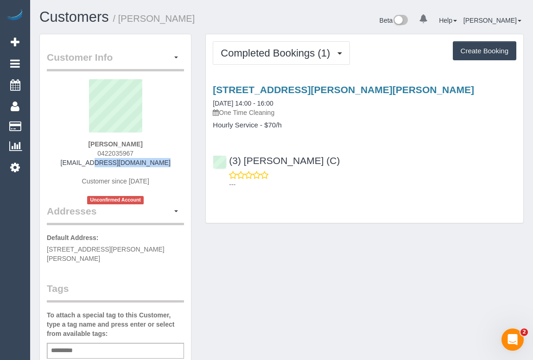
copy link "[EMAIL_ADDRESS][DOMAIN_NAME]"
drag, startPoint x: 91, startPoint y: 150, endPoint x: 140, endPoint y: 151, distance: 49.2
click at [140, 151] on div "Hendra Djo 0422035967 jdsubs777@gmail.com Customer since 2025 Unconfirmed Accou…" at bounding box center [115, 141] width 137 height 125
copy span "0422035967"
drag, startPoint x: 97, startPoint y: 144, endPoint x: 135, endPoint y: 144, distance: 38.0
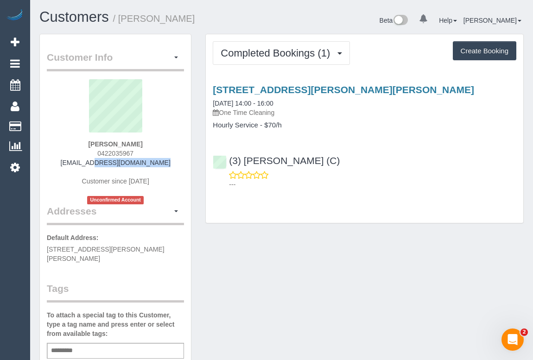
click at [135, 144] on div "Hendra Djo 0422035967 jdsubs777@gmail.com Customer since 2025 Unconfirmed Accou…" at bounding box center [115, 141] width 137 height 125
copy strong "Hendra Djo"
drag, startPoint x: 96, startPoint y: 151, endPoint x: 142, endPoint y: 154, distance: 46.0
click at [142, 154] on div "Hendra Djo 0422035967 jdsubs777@gmail.com Customer since 2025 Unconfirmed Accou…" at bounding box center [115, 141] width 137 height 125
copy span "0422035967"
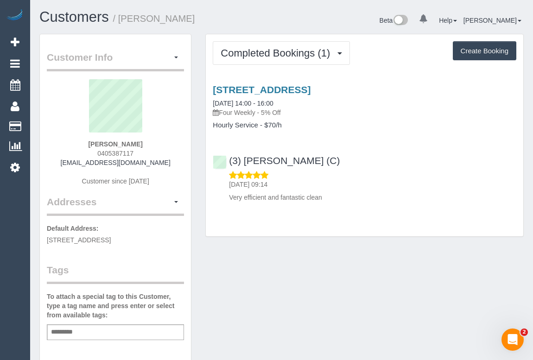
click at [254, 267] on div "Customer Info Edit Contact Info Send Message Email Preferences Special Sales Ta…" at bounding box center [281, 344] width 498 height 621
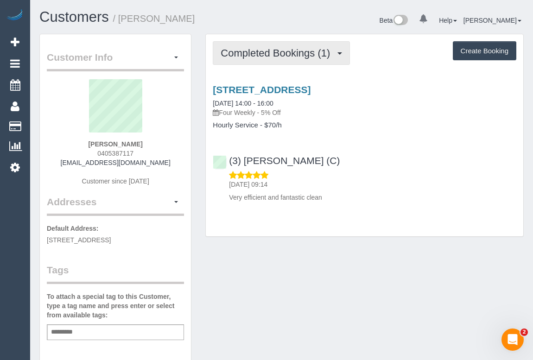
click at [265, 54] on span "Completed Bookings (1)" at bounding box center [278, 53] width 114 height 12
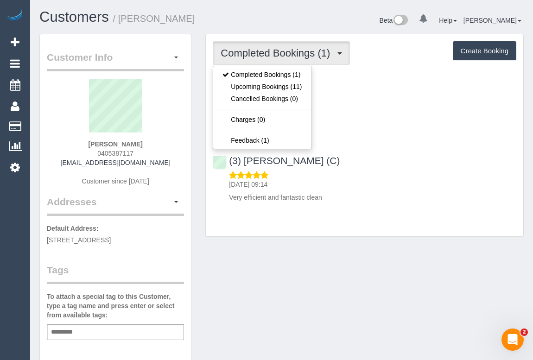
click at [362, 278] on div "Customer Info Edit Contact Info Send Message Email Preferences Special Sales Ta…" at bounding box center [281, 344] width 498 height 621
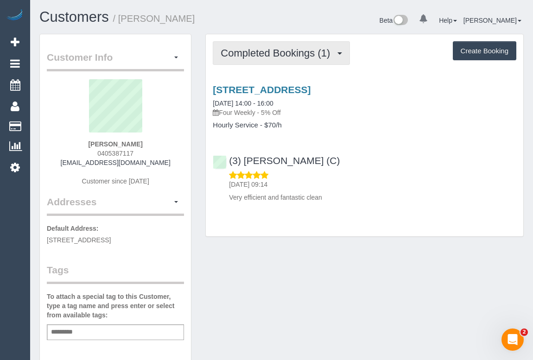
click at [290, 57] on span "Completed Bookings (1)" at bounding box center [278, 53] width 114 height 12
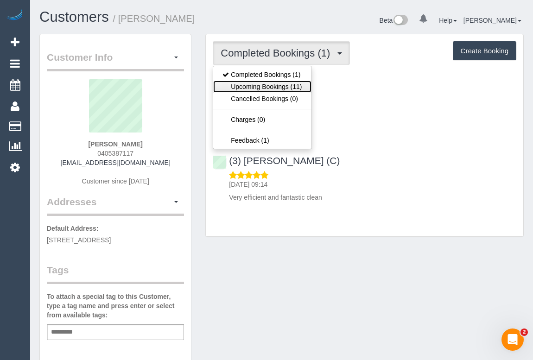
click at [285, 88] on link "Upcoming Bookings (11)" at bounding box center [262, 87] width 98 height 12
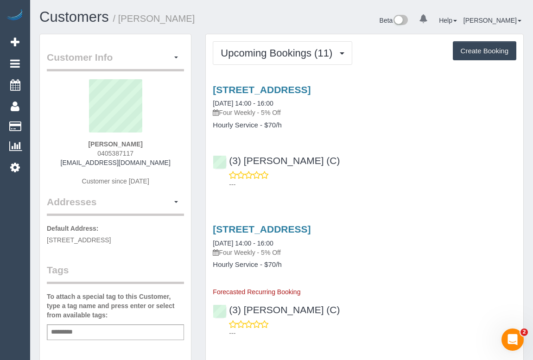
click at [373, 172] on div "---" at bounding box center [365, 180] width 304 height 19
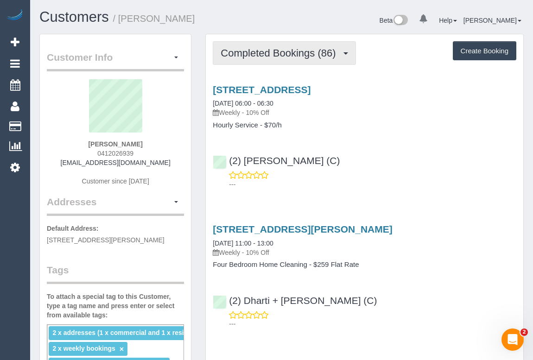
click at [325, 57] on span "Completed Bookings (86)" at bounding box center [281, 53] width 120 height 12
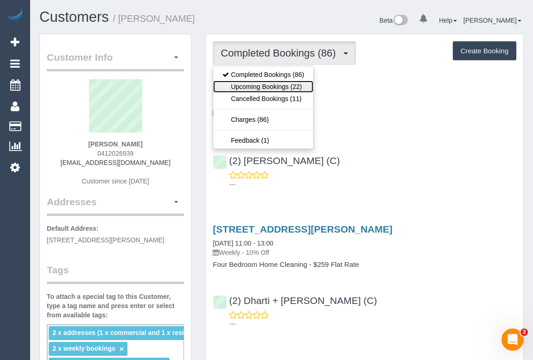
click at [288, 88] on link "Upcoming Bookings (22)" at bounding box center [263, 87] width 100 height 12
